Goal: Transaction & Acquisition: Subscribe to service/newsletter

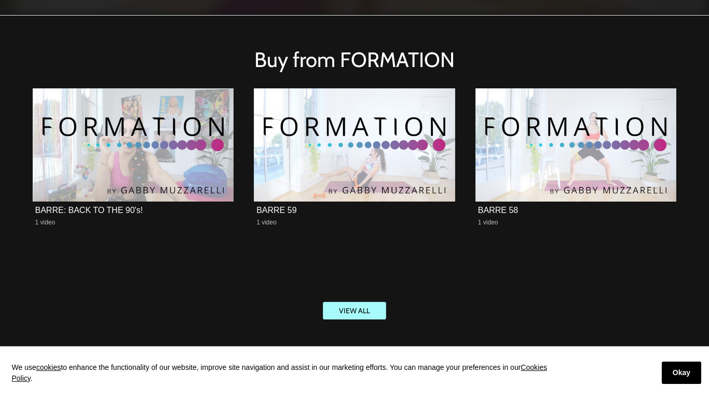
scroll to position [1795, 0]
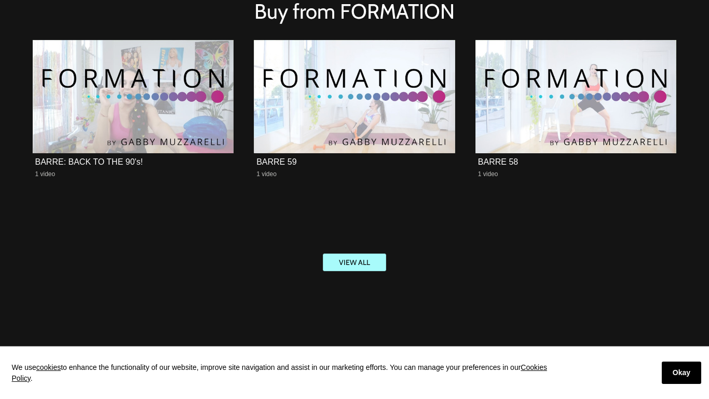
click at [694, 15] on section "Buy from FORMATION BARRE: BACK TO THE 90's! 1 video BARRE 59 1 video BARRE 58 1…" at bounding box center [354, 141] width 709 height 348
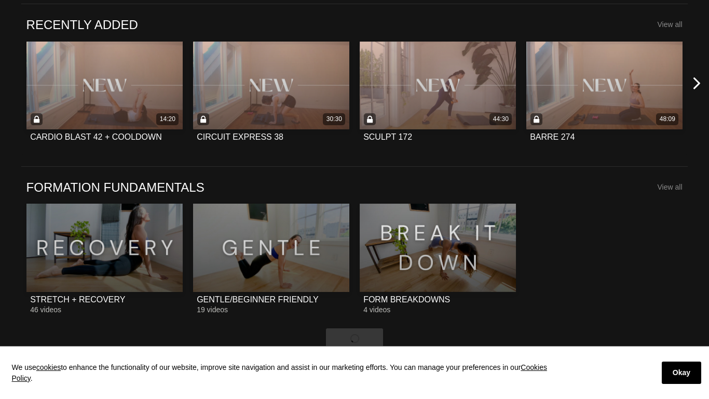
click at [694, 15] on button at bounding box center [702, 83] width 33 height 144
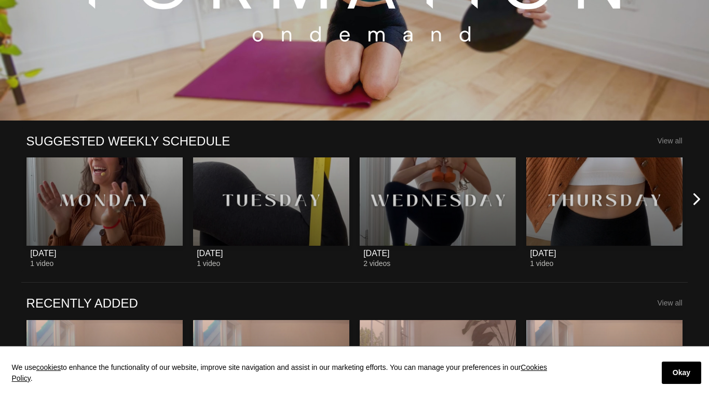
click at [1, 326] on button at bounding box center [6, 361] width 33 height 144
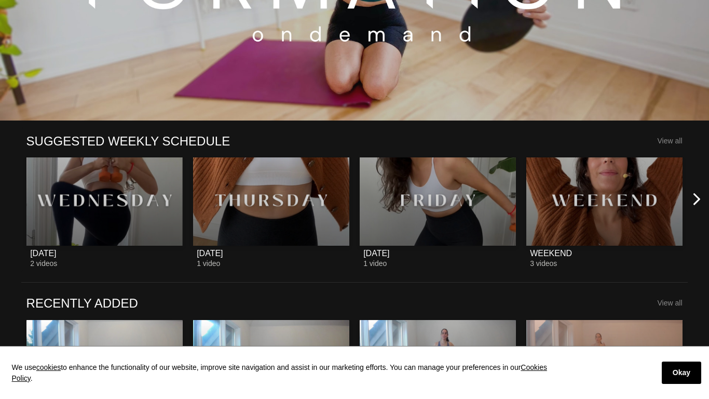
click at [692, 355] on icon at bounding box center [697, 361] width 13 height 13
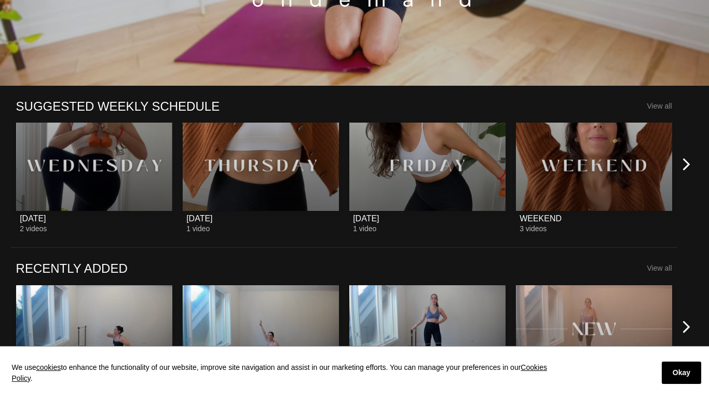
scroll to position [1105, 0]
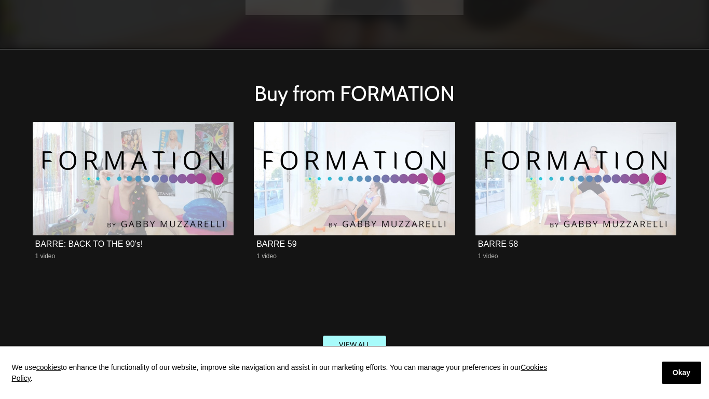
scroll to position [1795, 0]
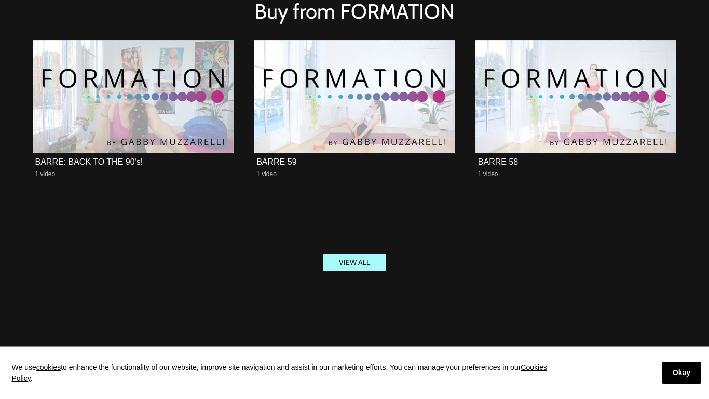
click at [694, 15] on section "Buy from FORMATION BARRE: BACK TO THE 90's! 1 video BARRE 59 1 video BARRE 58 1…" at bounding box center [354, 141] width 709 height 348
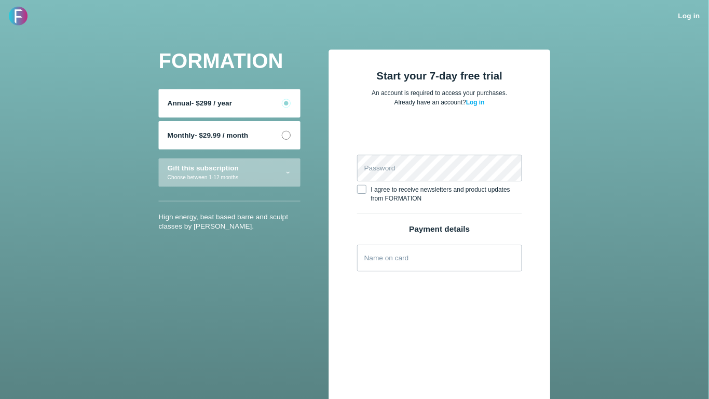
scroll to position [443, 0]
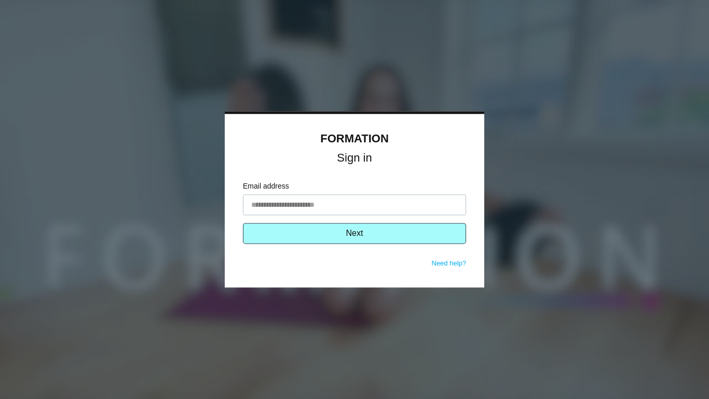
click at [355, 233] on button "Next" at bounding box center [354, 233] width 223 height 21
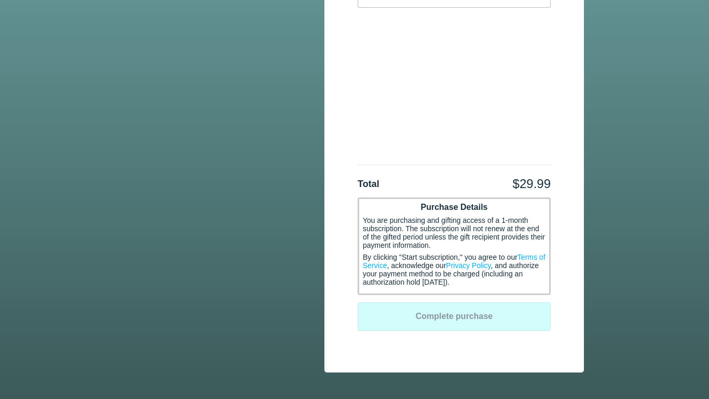
scroll to position [327, 0]
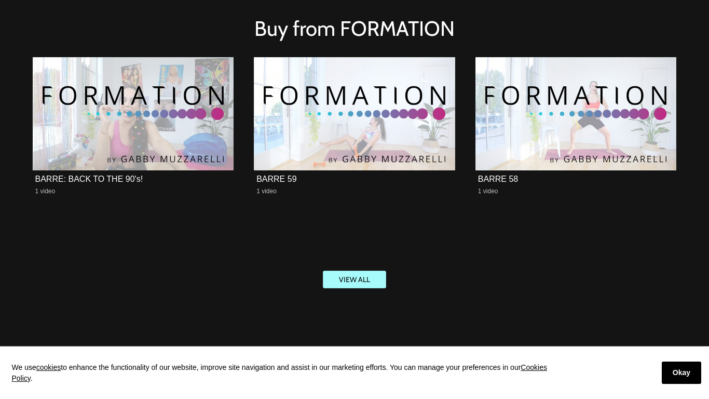
scroll to position [1795, 0]
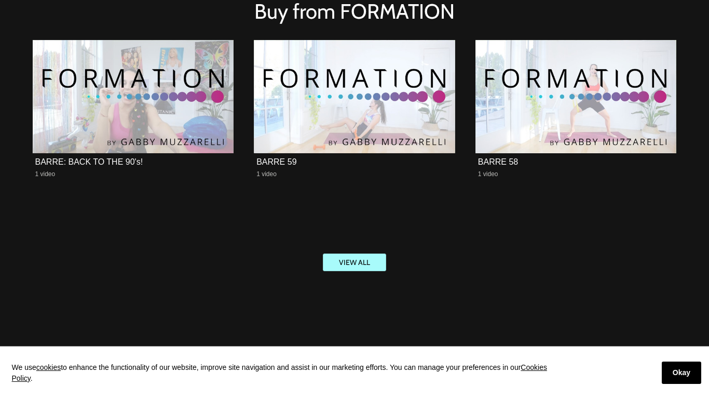
click at [694, 15] on section "Buy from FORMATION [PERSON_NAME]: BACK TO THE 90's! 1 video BARRE 59 1 video BA…" at bounding box center [354, 141] width 709 height 348
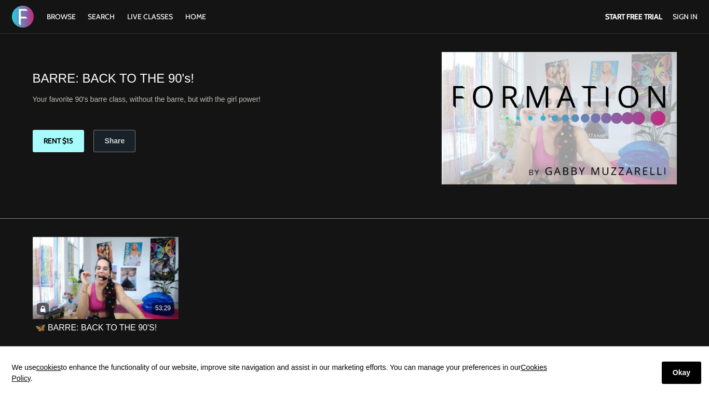
click at [694, 34] on section "**********" at bounding box center [354, 126] width 709 height 185
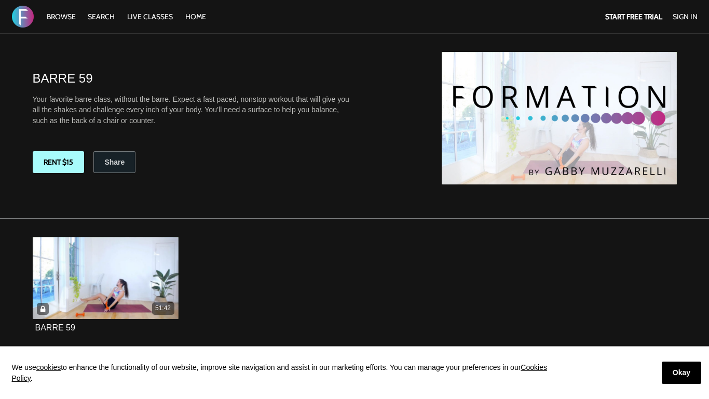
click at [694, 34] on section "**********" at bounding box center [354, 126] width 709 height 185
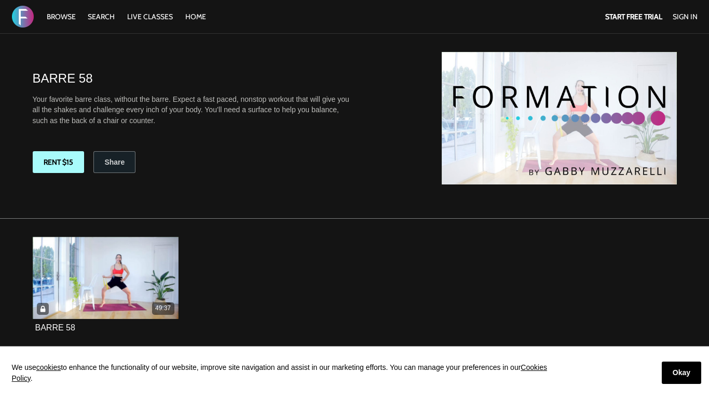
click at [694, 34] on section "**********" at bounding box center [354, 126] width 709 height 185
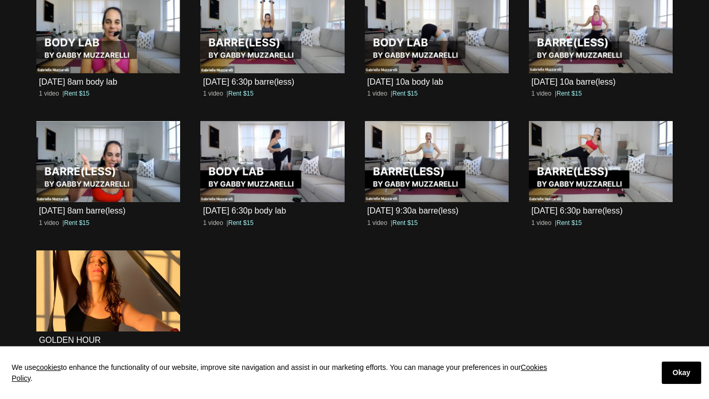
scroll to position [3257, 0]
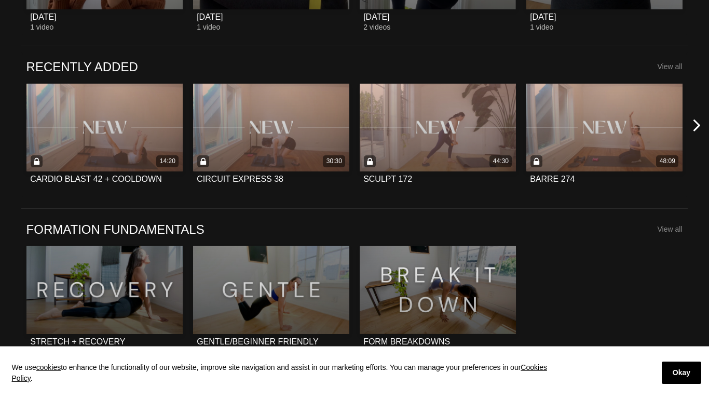
click at [694, 53] on button at bounding box center [702, 125] width 33 height 144
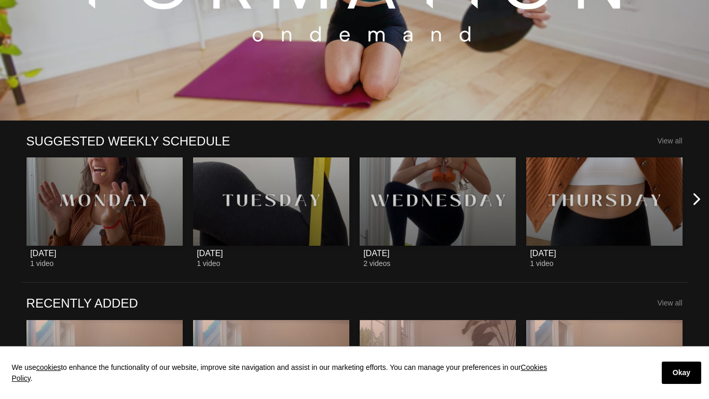
click at [1, 199] on button at bounding box center [6, 199] width 33 height 144
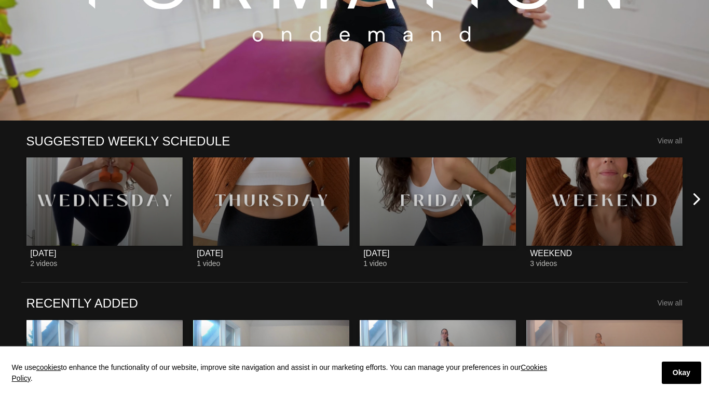
click at [692, 199] on icon at bounding box center [697, 199] width 13 height 13
click at [1, 326] on button at bounding box center [6, 361] width 33 height 144
click at [692, 355] on icon at bounding box center [697, 361] width 13 height 13
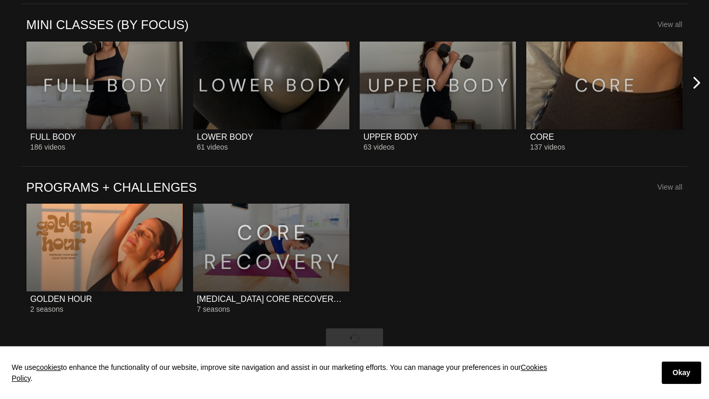
scroll to position [0, 10]
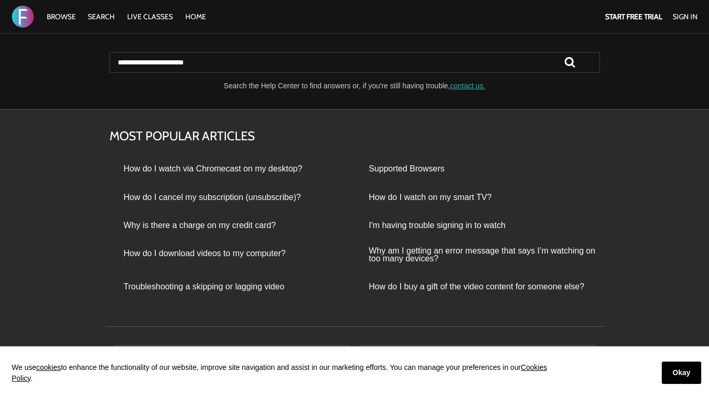
click at [694, 109] on div "Most Popular Articles How do I watch via Chromecast on my desktop? Supported Br…" at bounding box center [354, 208] width 709 height 199
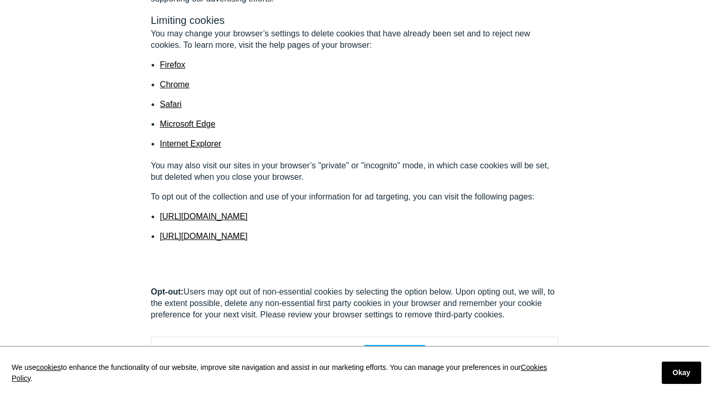
scroll to position [351, 0]
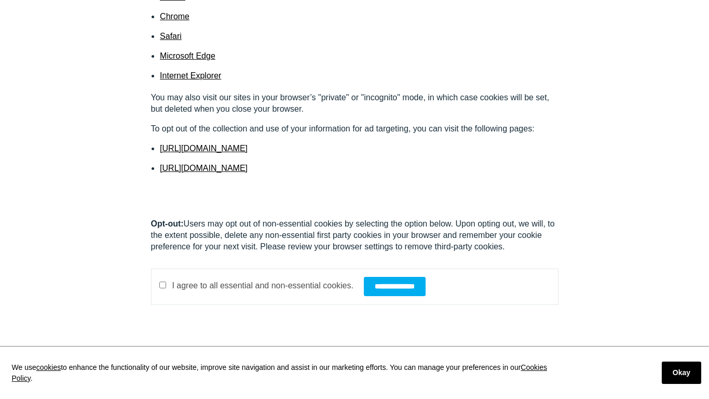
click at [694, 15] on div "Cookie Policy Last Updated: [DATE] What are cookies? Cookies are text files con…" at bounding box center [354, 35] width 709 height 643
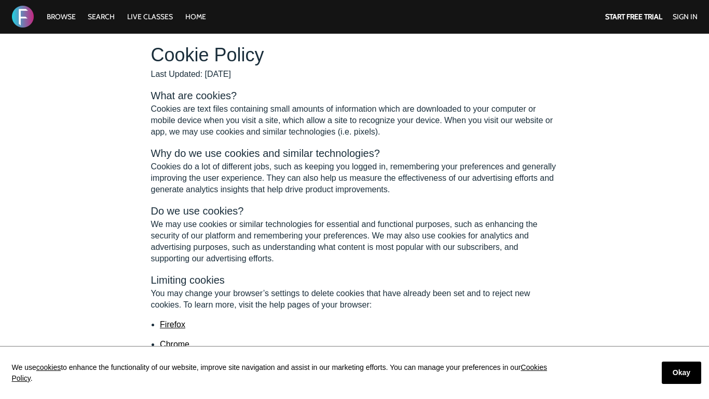
scroll to position [351, 0]
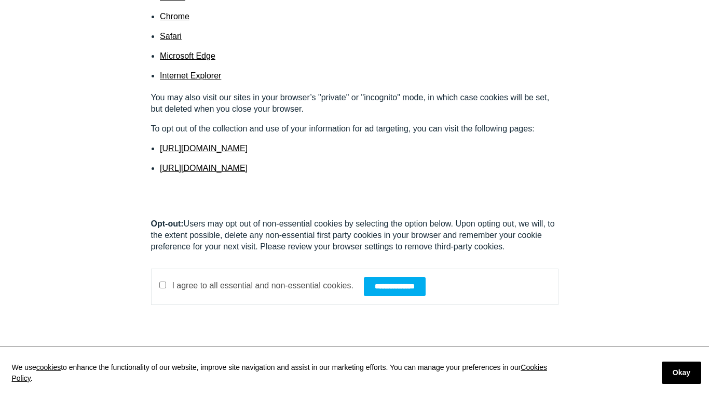
click at [694, 15] on div "Cookie Policy Last Updated: [DATE] What are cookies? Cookies are text files con…" at bounding box center [354, 35] width 709 height 643
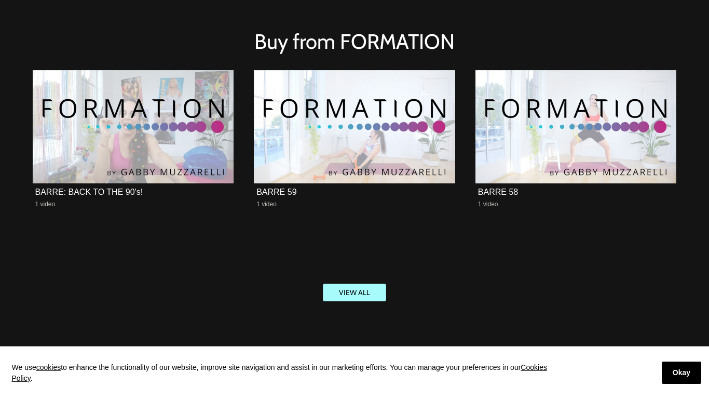
click at [694, 15] on section "Buy from FORMATION [PERSON_NAME]: BACK TO THE 90's! 1 video BARRE 59 1 video BA…" at bounding box center [354, 171] width 709 height 348
